Goal: Complete application form: Complete application form

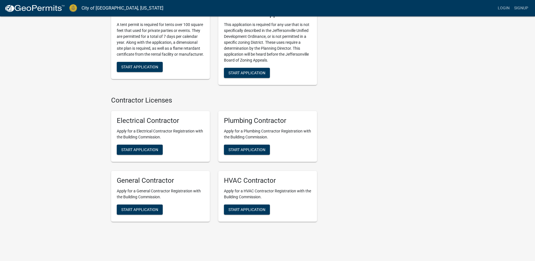
scroll to position [1112, 0]
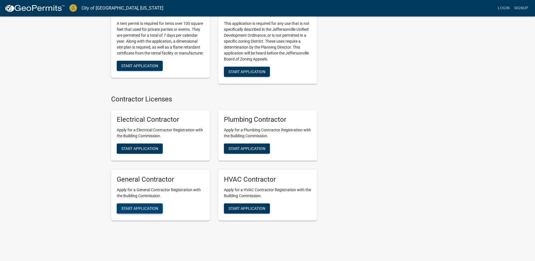
click at [136, 206] on span "Start Application" at bounding box center [139, 208] width 37 height 5
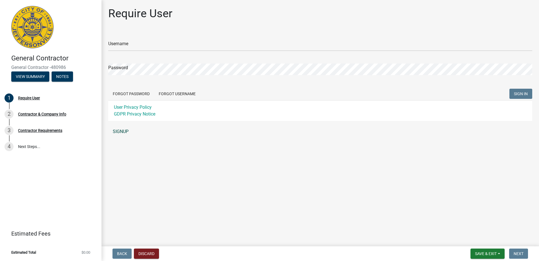
click at [120, 131] on link "SIGNUP" at bounding box center [320, 131] width 424 height 11
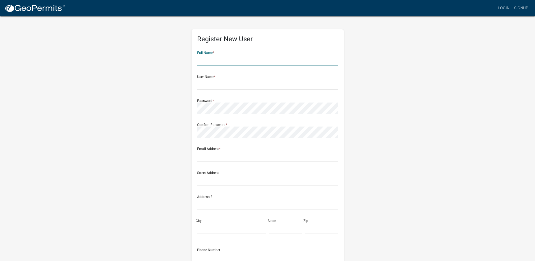
click at [208, 61] on input "text" at bounding box center [267, 60] width 141 height 12
type input "[PERSON_NAME]"
type input "[EMAIL_ADDRESS][DOMAIN_NAME]"
type input "United States (+1)"
type input "30004"
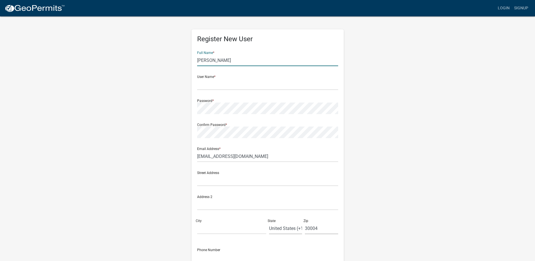
type input "2242138131"
click at [199, 83] on input "text" at bounding box center [267, 84] width 141 height 12
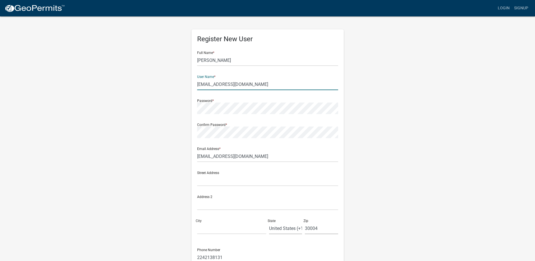
type input "[EMAIL_ADDRESS][DOMAIN_NAME]"
click at [194, 113] on div "Register New User Full Name * [PERSON_NAME] User Name * [PERSON_NAME][EMAIL_ADD…" at bounding box center [268, 163] width 152 height 269
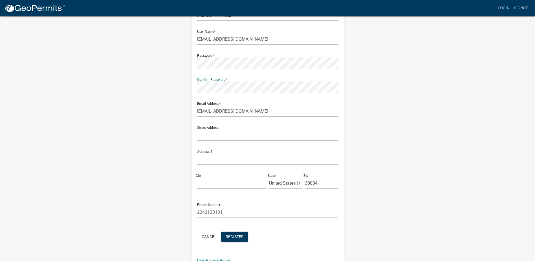
scroll to position [47, 0]
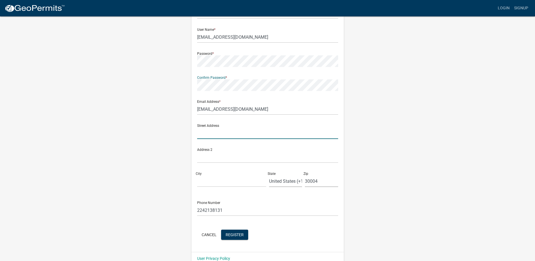
click at [197, 133] on input "text" at bounding box center [267, 133] width 141 height 12
type input "[STREET_ADDRESS]"
type input "[GEOGRAPHIC_DATA]"
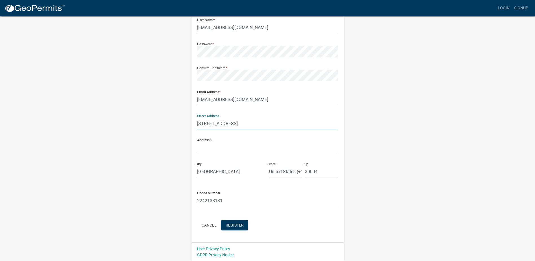
scroll to position [57, 0]
drag, startPoint x: 320, startPoint y: 170, endPoint x: 334, endPoint y: 166, distance: 14.3
click at [320, 170] on input "30004" at bounding box center [321, 171] width 33 height 12
type input "3"
type input "60004"
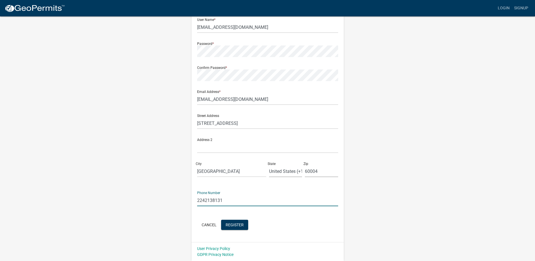
click at [278, 199] on input "2242138131" at bounding box center [267, 200] width 141 height 12
click at [384, 204] on div "Register New User Full Name * [PERSON_NAME] User Name * [PERSON_NAME][EMAIL_ADD…" at bounding box center [268, 110] width 322 height 302
click at [240, 222] on span "Register" at bounding box center [235, 224] width 18 height 5
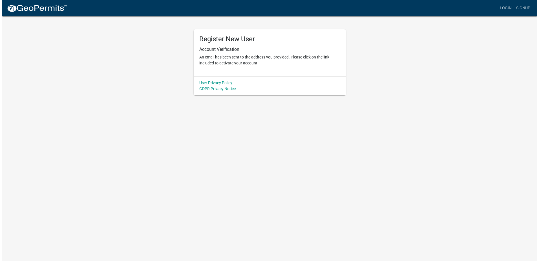
scroll to position [0, 0]
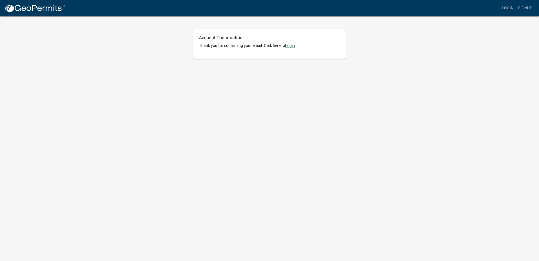
click at [292, 45] on link "Login" at bounding box center [290, 45] width 10 height 5
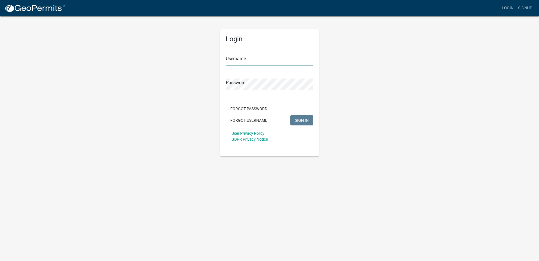
type input "[EMAIL_ADDRESS][DOMAIN_NAME]"
click at [295, 120] on span "SIGN IN" at bounding box center [302, 120] width 14 height 5
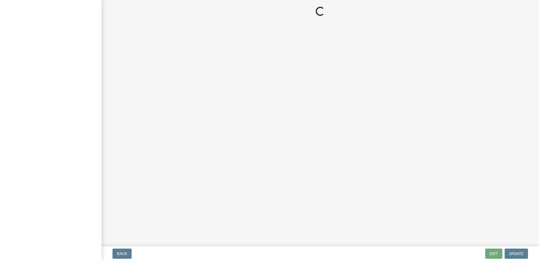
select select "United States (+1)"
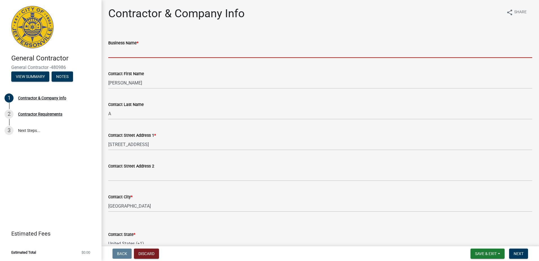
drag, startPoint x: 117, startPoint y: 50, endPoint x: 119, endPoint y: 46, distance: 4.9
click at [117, 50] on input "Business Name *" at bounding box center [320, 52] width 424 height 12
type input "Bancare, Inc."
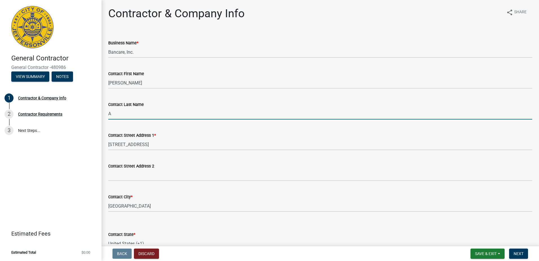
click at [113, 113] on input "A" at bounding box center [320, 114] width 424 height 12
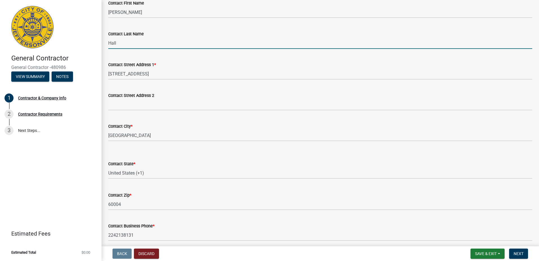
scroll to position [77, 0]
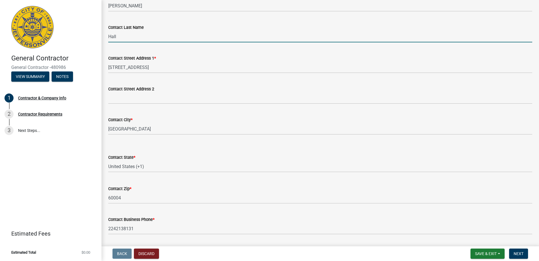
type input "Hall"
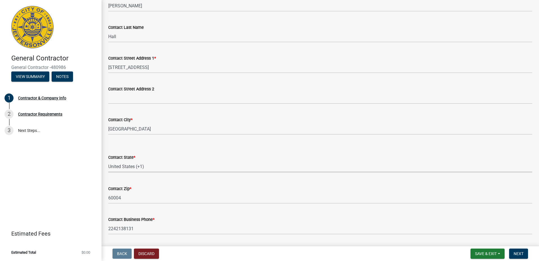
drag, startPoint x: 144, startPoint y: 166, endPoint x: 148, endPoint y: 165, distance: 4.7
click at [144, 166] on select "Select Item... Alabama Alaska Arizona Arkansas California Colorado Connecticut …" at bounding box center [320, 167] width 424 height 12
select select "IL"
click at [108, 161] on select "Select Item... Alabama Alaska Arizona Arkansas California Colorado Connecticut …" at bounding box center [320, 167] width 424 height 12
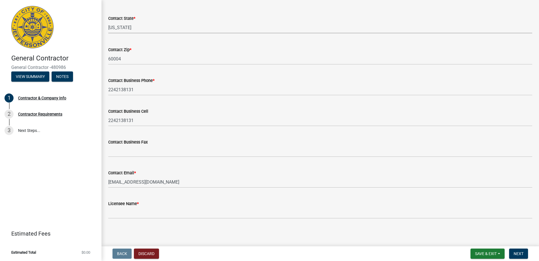
scroll to position [217, 0]
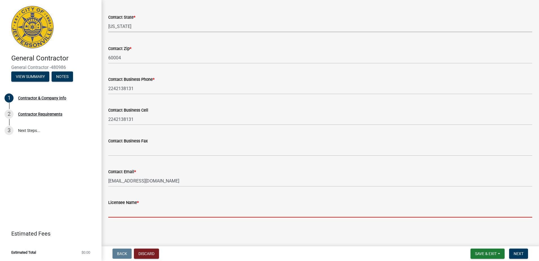
click at [118, 210] on input "Licensee Name *" at bounding box center [320, 212] width 424 height 12
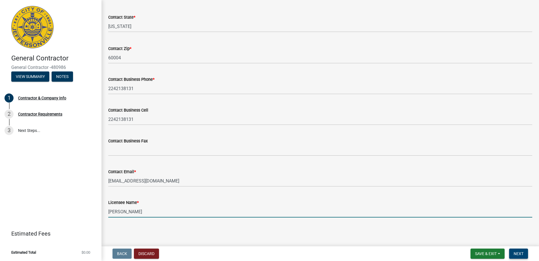
type input "Jeffrey Hall"
click at [515, 251] on span "Next" at bounding box center [519, 253] width 10 height 5
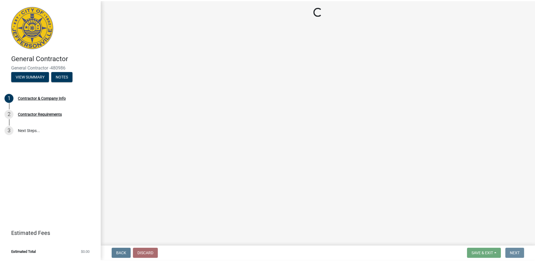
scroll to position [0, 0]
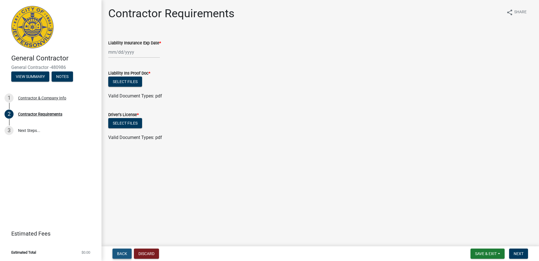
click at [127, 251] on span "Back" at bounding box center [122, 253] width 10 height 5
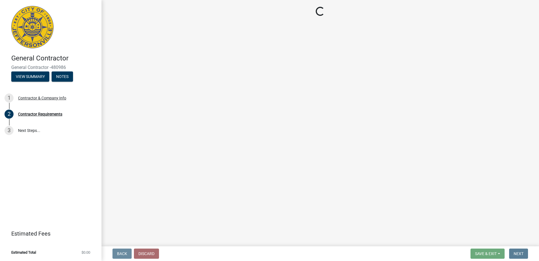
select select "IL"
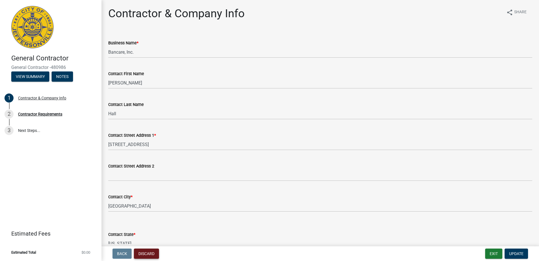
click at [145, 255] on button "Discard" at bounding box center [146, 253] width 25 height 10
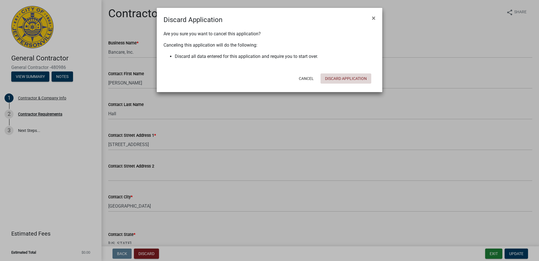
click at [342, 76] on button "Discard Application" at bounding box center [346, 78] width 51 height 10
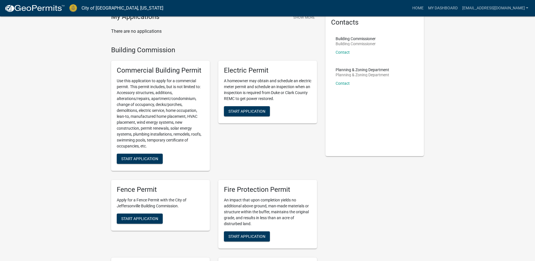
scroll to position [32, 0]
